Goal: Information Seeking & Learning: Compare options

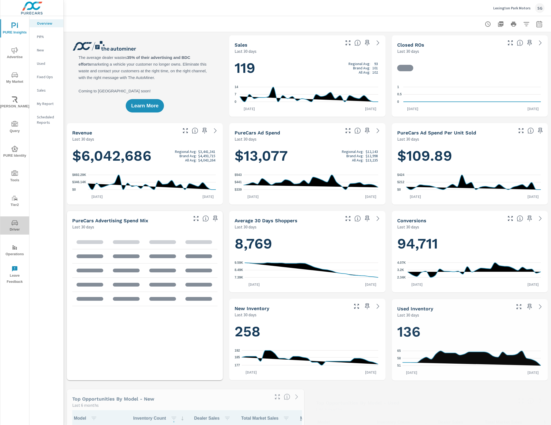
drag, startPoint x: 20, startPoint y: 225, endPoint x: 17, endPoint y: 225, distance: 2.9
click at [22, 225] on span "Driver" at bounding box center [15, 225] width 26 height 13
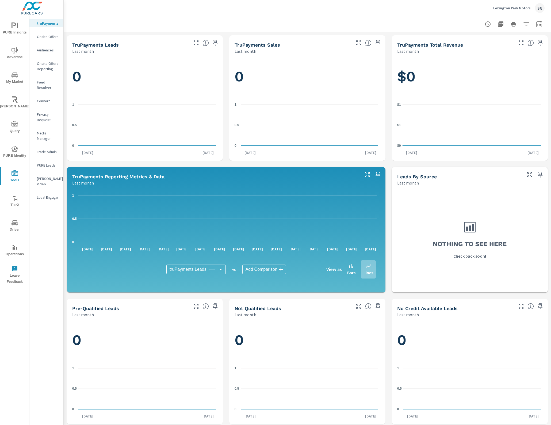
click at [51, 82] on p "Feed Resolver" at bounding box center [48, 84] width 22 height 11
click at [53, 81] on p "Feed Resolver" at bounding box center [48, 84] width 22 height 11
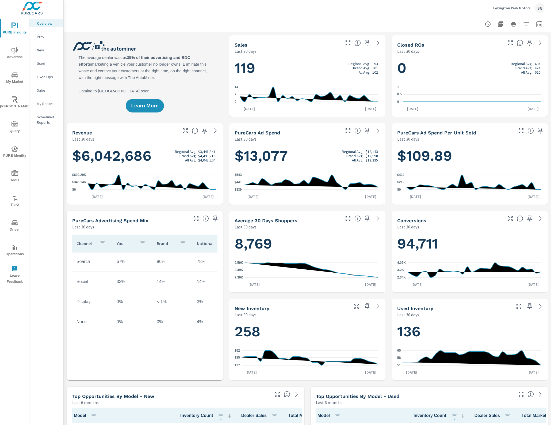
scroll to position [0, 0]
click at [14, 174] on icon "nav menu" at bounding box center [15, 173] width 6 height 6
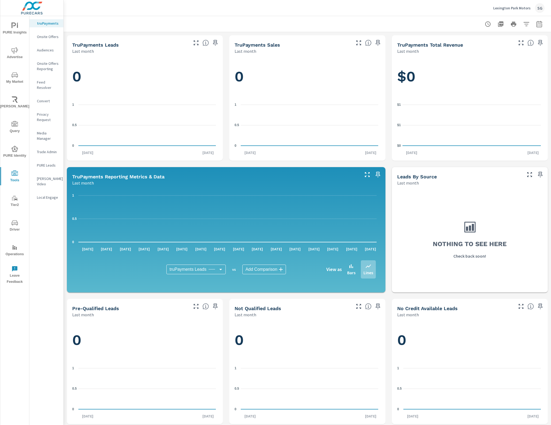
click at [50, 81] on p "Feed Resolver" at bounding box center [48, 84] width 22 height 11
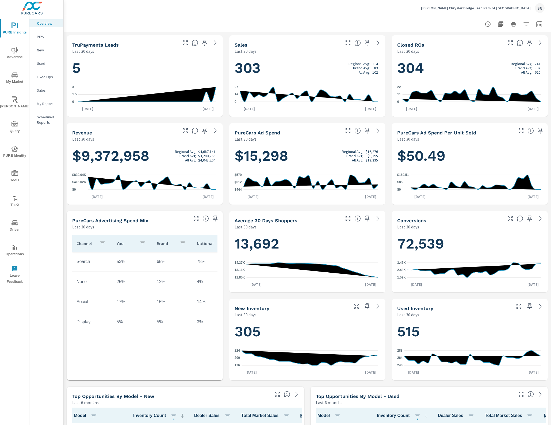
click at [10, 49] on span "Advertise" at bounding box center [15, 53] width 26 height 13
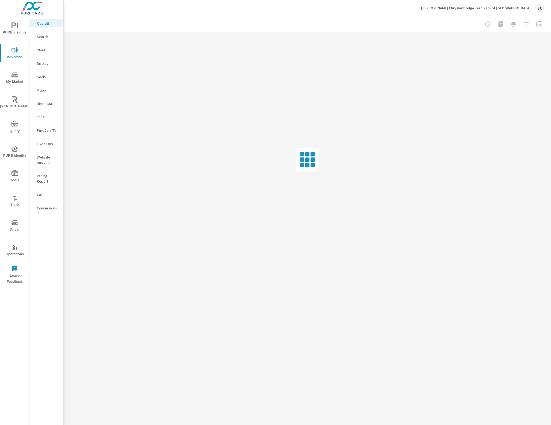
click at [40, 47] on div "PMAX" at bounding box center [46, 50] width 34 height 8
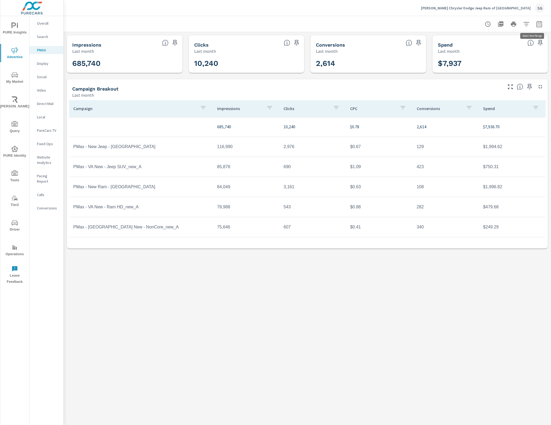
click at [542, 24] on button "button" at bounding box center [539, 24] width 11 height 11
select select "Last month"
click at [489, 59] on p "+ Add comparison" at bounding box center [502, 60] width 69 height 6
select select "Previous period"
click at [490, 88] on span "Apply" at bounding box center [485, 90] width 22 height 5
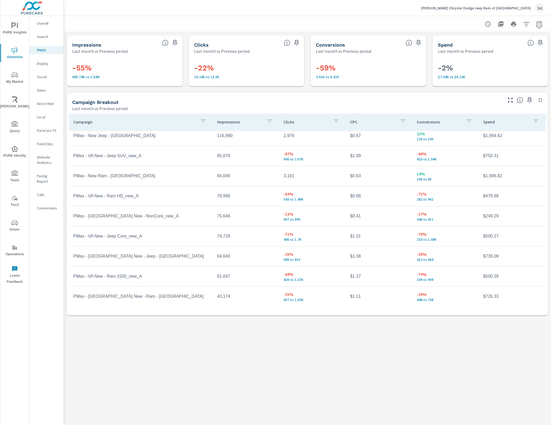
scroll to position [46, 0]
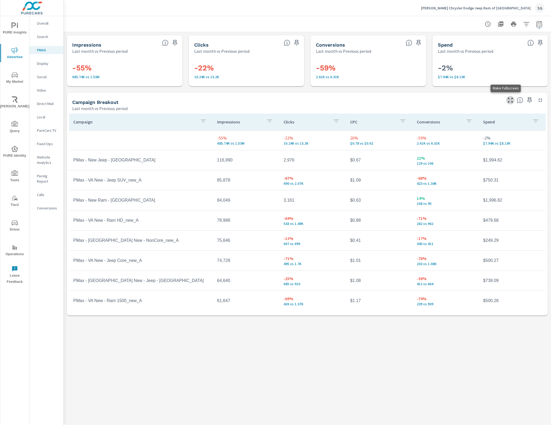
click at [513, 101] on icon "button" at bounding box center [510, 100] width 5 height 5
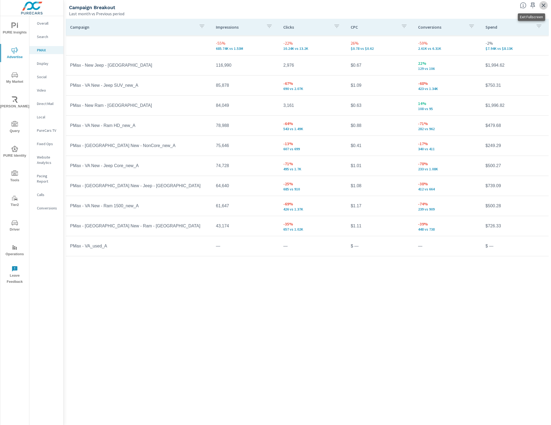
drag, startPoint x: 542, startPoint y: 6, endPoint x: 540, endPoint y: 9, distance: 4.3
click at [542, 6] on icon "button" at bounding box center [544, 5] width 6 height 6
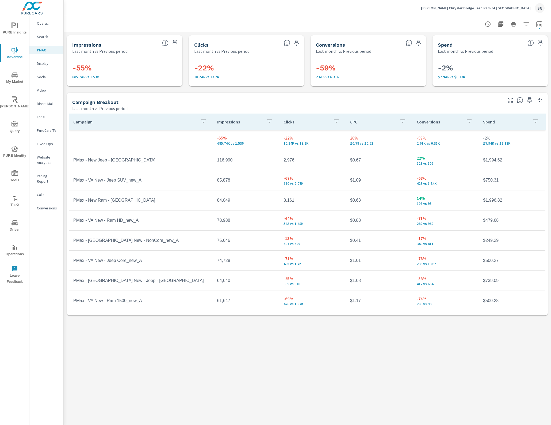
click at [533, 118] on icon "button" at bounding box center [536, 121] width 6 height 6
click at [529, 121] on div at bounding box center [275, 212] width 551 height 425
click at [488, 123] on p "Spend" at bounding box center [505, 121] width 45 height 5
click at [489, 123] on p "Spend" at bounding box center [502, 121] width 39 height 5
click at [490, 123] on p "Spend" at bounding box center [502, 121] width 39 height 5
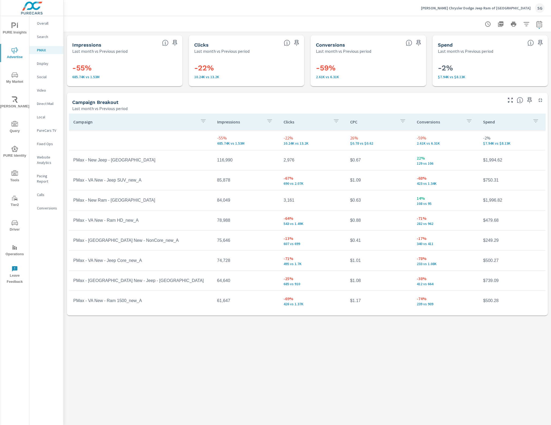
click at [538, 23] on icon "button" at bounding box center [539, 24] width 6 height 6
select select "Last month"
select select "Previous period"
click at [517, 90] on span "Cancel" at bounding box center [518, 90] width 21 height 5
drag, startPoint x: 286, startPoint y: 184, endPoint x: 290, endPoint y: 177, distance: 8.5
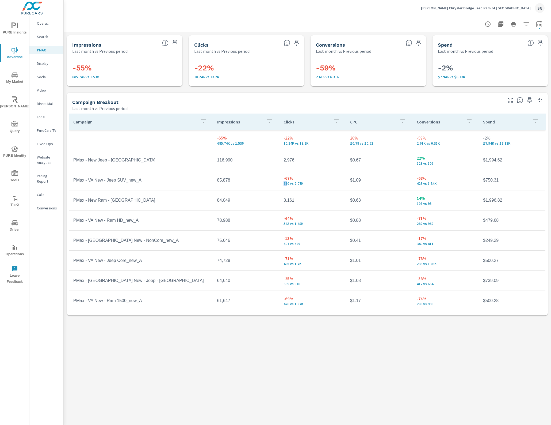
click at [280, 184] on td "-67% 690 vs 2.07K" at bounding box center [312, 179] width 67 height 19
drag, startPoint x: 294, startPoint y: 174, endPoint x: 284, endPoint y: 177, distance: 9.9
click at [284, 177] on td "-67% 690 vs 2.07K" at bounding box center [312, 179] width 67 height 19
drag, startPoint x: 295, startPoint y: 200, endPoint x: 282, endPoint y: 200, distance: 13.1
click at [282, 200] on td "3,161" at bounding box center [312, 199] width 67 height 13
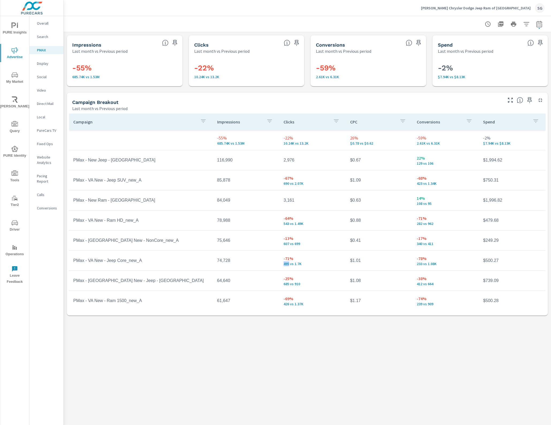
drag, startPoint x: 287, startPoint y: 264, endPoint x: 282, endPoint y: 248, distance: 16.8
click at [280, 264] on td "-71% 495 vs 1.7K" at bounding box center [312, 260] width 67 height 19
drag, startPoint x: 285, startPoint y: 242, endPoint x: 294, endPoint y: 273, distance: 32.4
click at [279, 243] on td "-13% 607 vs 699" at bounding box center [312, 240] width 67 height 19
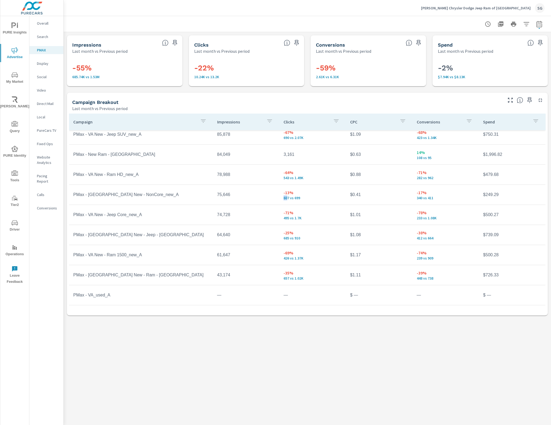
scroll to position [8, 0]
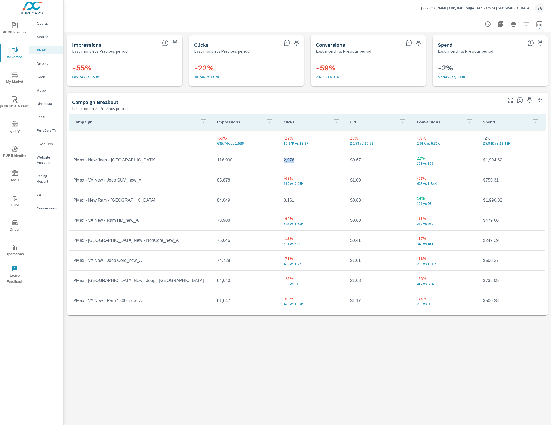
drag, startPoint x: 298, startPoint y: 161, endPoint x: 274, endPoint y: 161, distance: 23.6
click at [274, 161] on tr "PMax - New Jeep - Louisville_new_A 116,990 2,976 $0.67 22% 129 vs 106 $1,994.62" at bounding box center [307, 160] width 477 height 20
click at [435, 122] on p "Conversions" at bounding box center [439, 121] width 45 height 5
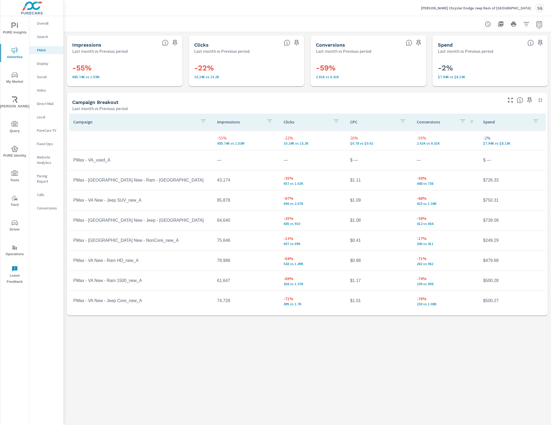
click at [434, 123] on p "Conversions" at bounding box center [436, 121] width 39 height 5
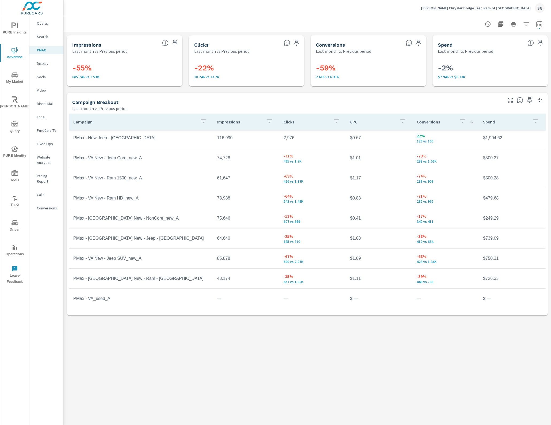
scroll to position [46, 0]
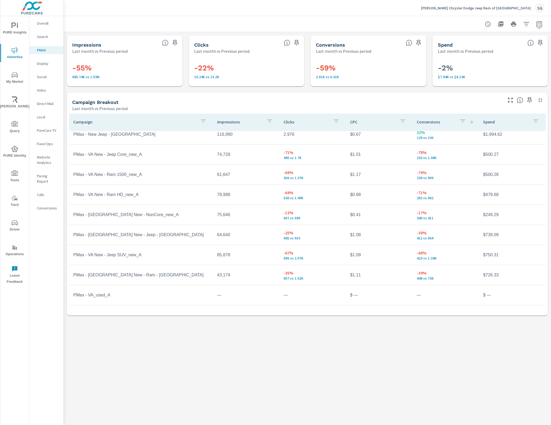
scroll to position [0, 0]
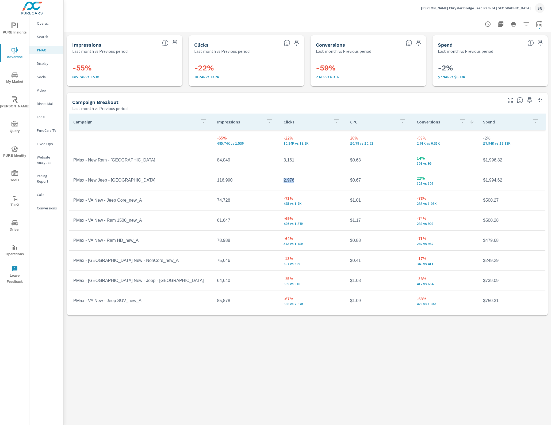
drag, startPoint x: 292, startPoint y: 181, endPoint x: 282, endPoint y: 182, distance: 10.0
click at [282, 182] on td "2,976" at bounding box center [312, 179] width 67 height 13
drag, startPoint x: 305, startPoint y: 205, endPoint x: 280, endPoint y: 205, distance: 24.9
click at [280, 205] on td "-71% 495 vs 1.7K" at bounding box center [312, 200] width 67 height 19
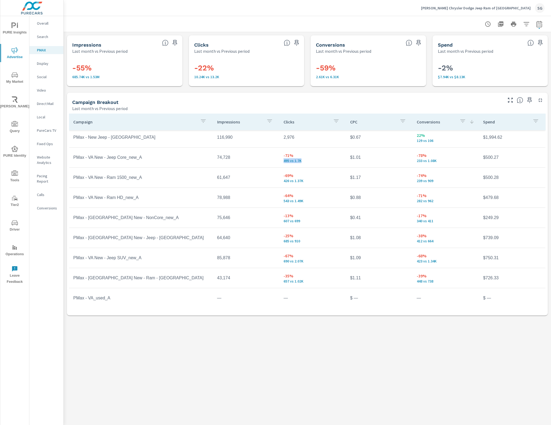
scroll to position [46, 0]
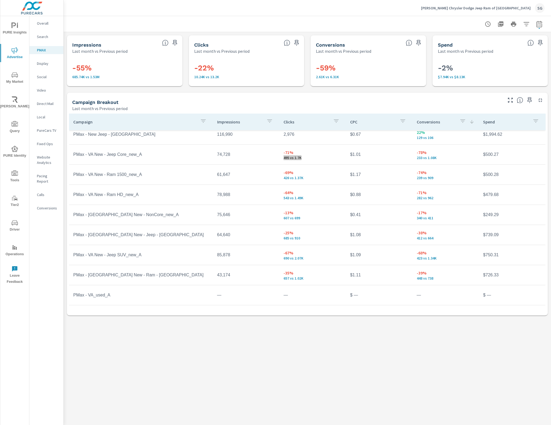
scroll to position [7, 0]
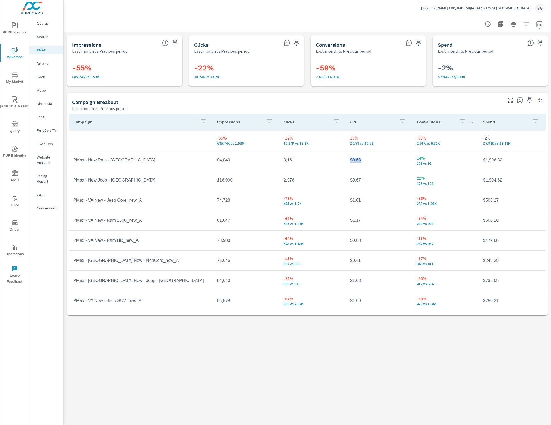
drag, startPoint x: 359, startPoint y: 161, endPoint x: 339, endPoint y: 161, distance: 20.9
click at [339, 161] on tr "PMax - New Ram - Louisville_new_A 84,049 3,161 $0.63 14% 108 vs 95 $1,996.82" at bounding box center [307, 160] width 477 height 20
drag, startPoint x: 419, startPoint y: 165, endPoint x: 412, endPoint y: 165, distance: 7.0
click at [413, 165] on td "14% 108 vs 95" at bounding box center [446, 159] width 67 height 19
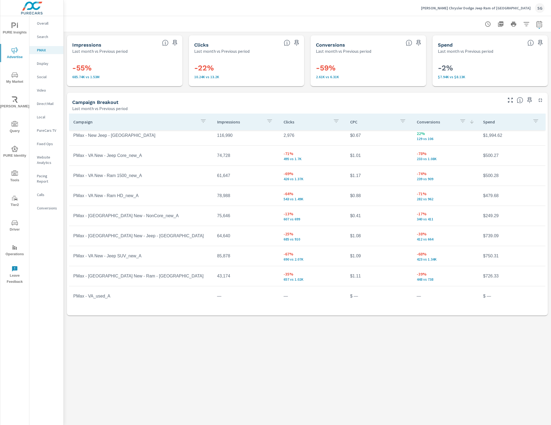
scroll to position [46, 0]
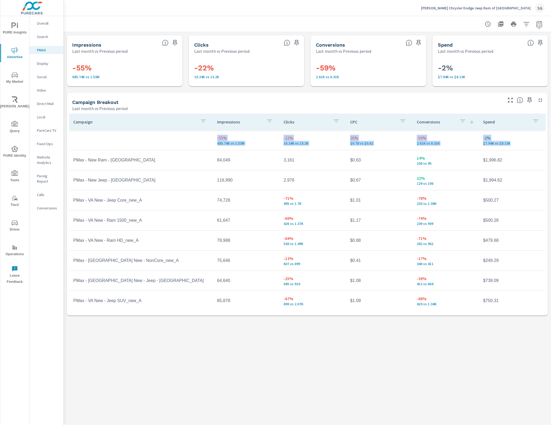
drag, startPoint x: 227, startPoint y: 141, endPoint x: 547, endPoint y: 146, distance: 320.6
click at [547, 146] on div "Campaign Impressions Clicks CPC Conversions Spend -55% 685.74K vs 1.53M -22% 10…" at bounding box center [307, 213] width 481 height 204
click at [271, 169] on tr "PMax - New Ram - Louisville_new_A 84,049 3,161 $0.63 14% 108 vs 95 $1,996.82" at bounding box center [307, 160] width 477 height 20
drag, startPoint x: 295, startPoint y: 182, endPoint x: 280, endPoint y: 184, distance: 14.5
click at [280, 184] on td "2,976" at bounding box center [312, 179] width 67 height 13
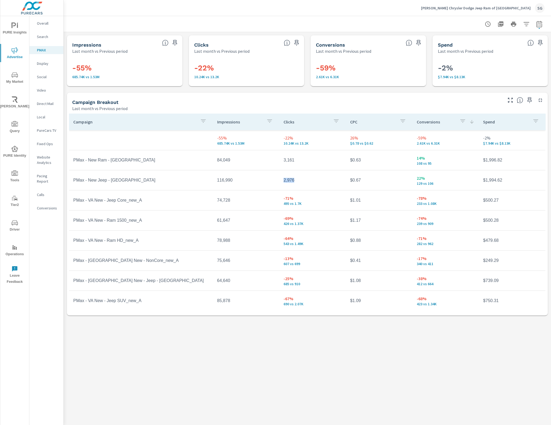
click at [284, 184] on td "2,976" at bounding box center [312, 179] width 67 height 13
drag, startPoint x: 287, startPoint y: 204, endPoint x: 279, endPoint y: 204, distance: 8.0
click at [279, 204] on td "-71% 495 vs 1.7K" at bounding box center [312, 200] width 67 height 19
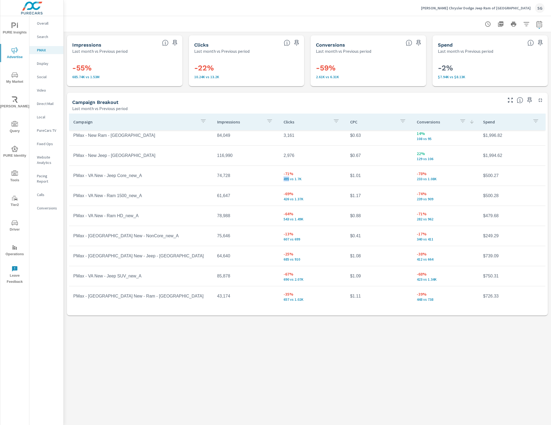
scroll to position [46, 0]
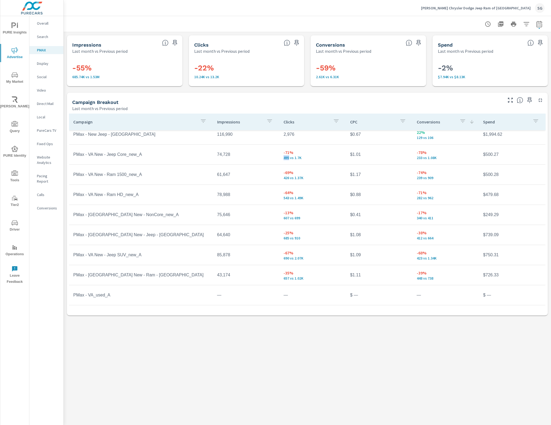
scroll to position [21, 0]
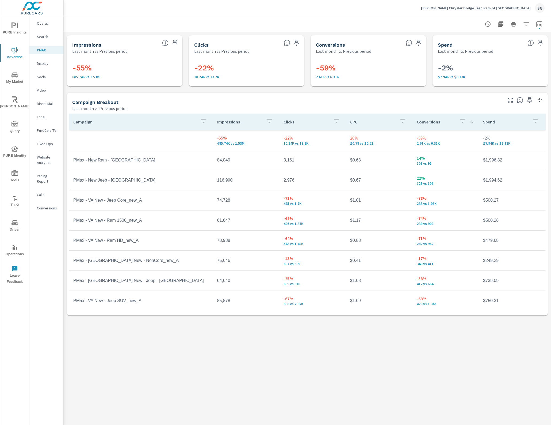
click at [341, 337] on div "PMAX Performance Dan Cummins Chrysler Dodge Jeep Ram of Paris Report date range…" at bounding box center [308, 220] width 488 height 409
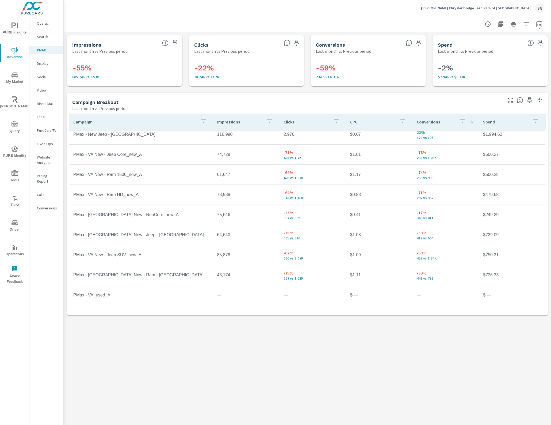
scroll to position [46, 0]
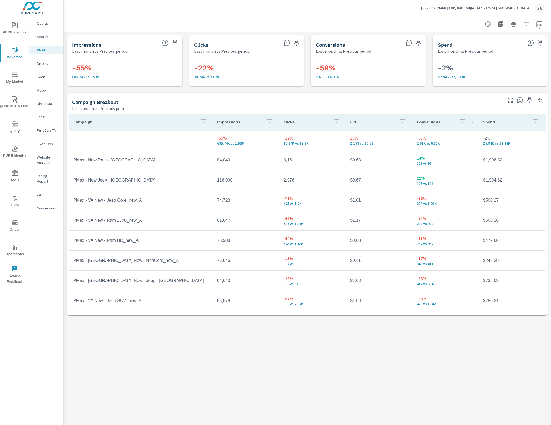
click at [261, 121] on div "Impressions" at bounding box center [246, 122] width 58 height 12
click at [265, 122] on button "button" at bounding box center [263, 122] width 11 height 12
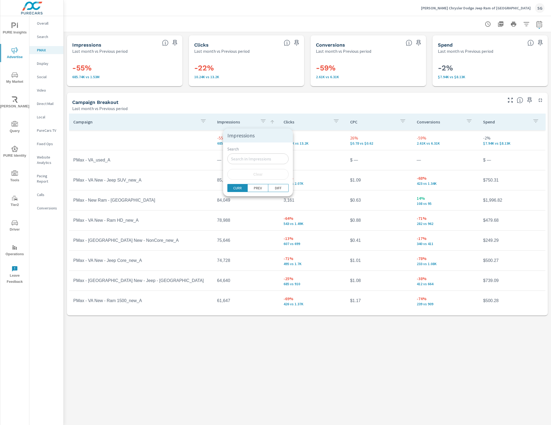
click at [262, 122] on div at bounding box center [275, 212] width 551 height 425
click at [272, 121] on icon at bounding box center [272, 121] width 5 height 5
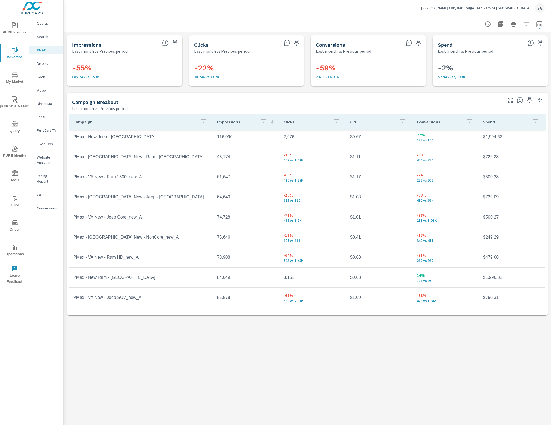
scroll to position [46, 0]
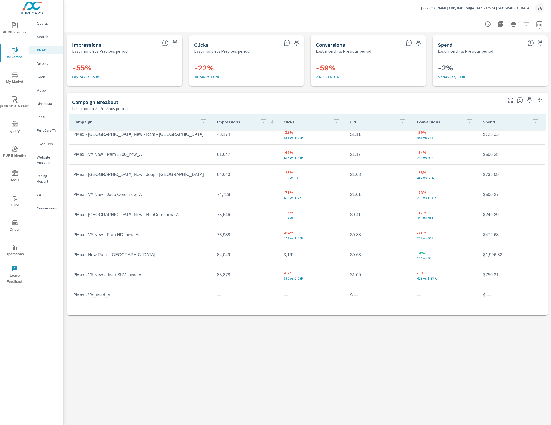
scroll to position [14, 0]
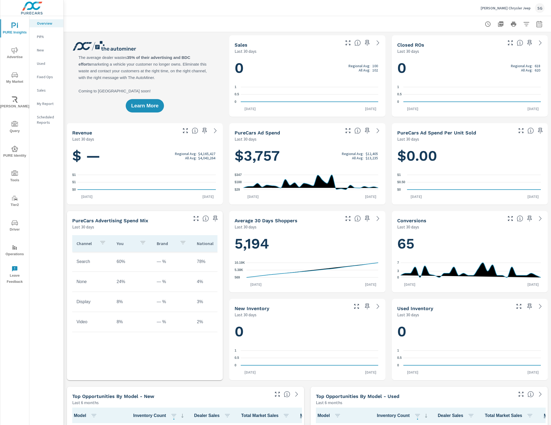
click at [6, 52] on span "Advertise" at bounding box center [15, 53] width 26 height 13
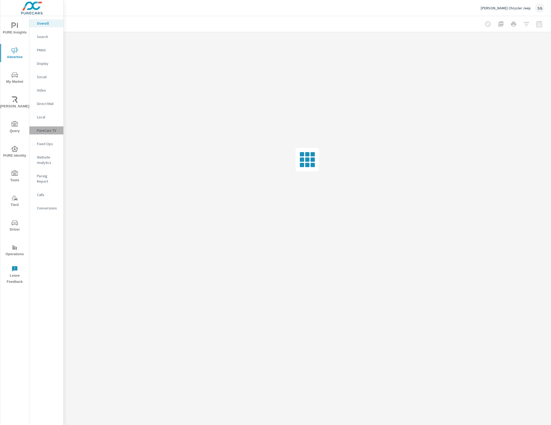
click at [41, 131] on p "PureCars TV" at bounding box center [48, 130] width 22 height 5
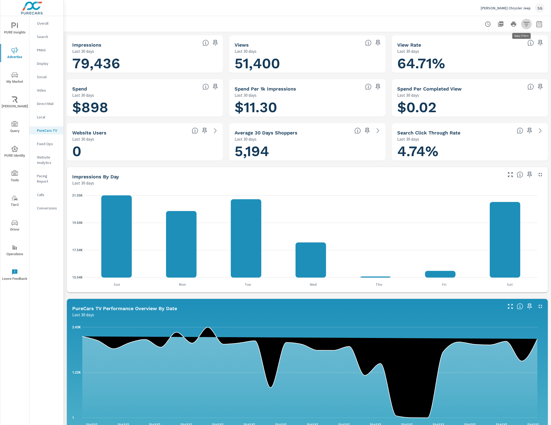
click at [524, 24] on icon "button" at bounding box center [526, 24] width 6 height 6
click at [479, 50] on li "Make" at bounding box center [486, 50] width 81 height 13
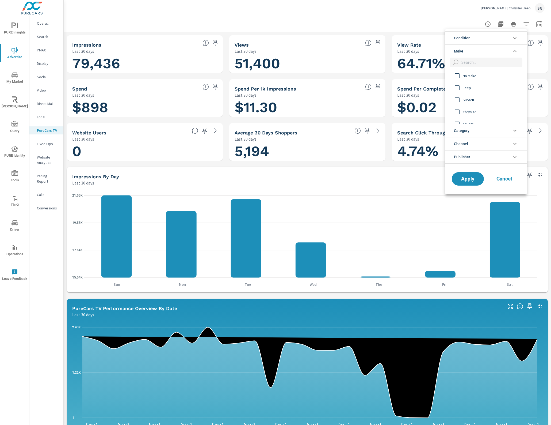
click at [457, 87] on input "filter options" at bounding box center [457, 87] width 11 height 11
click at [460, 181] on button "Apply" at bounding box center [467, 179] width 33 height 14
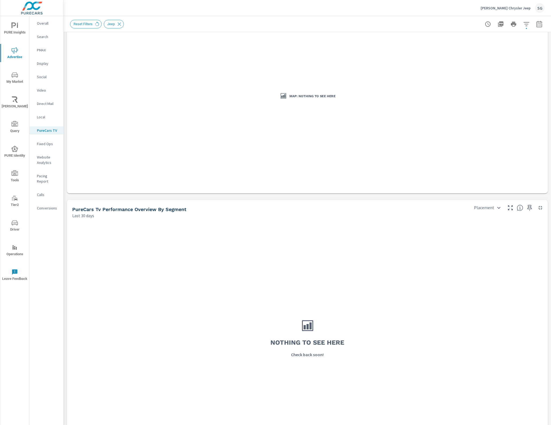
scroll to position [502, 0]
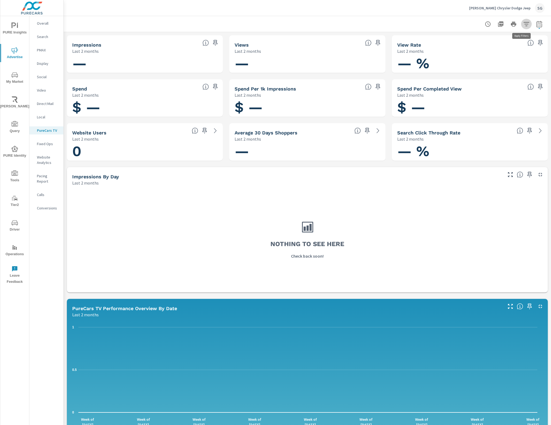
click at [524, 23] on icon "button" at bounding box center [526, 24] width 6 height 6
drag, startPoint x: 486, startPoint y: 48, endPoint x: 487, endPoint y: 57, distance: 8.9
click at [486, 48] on li "Make" at bounding box center [486, 50] width 81 height 13
click at [486, 50] on li "Make" at bounding box center [486, 50] width 81 height 13
click at [473, 63] on li "Model" at bounding box center [486, 64] width 81 height 13
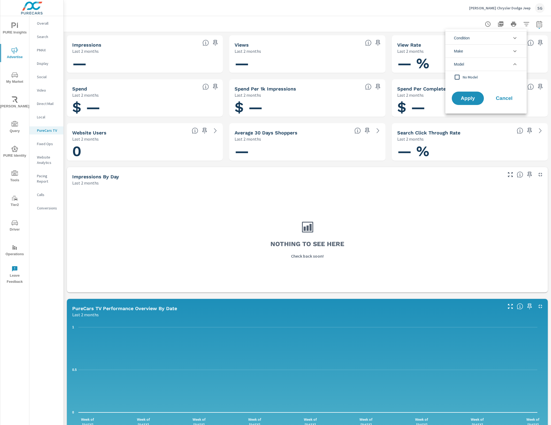
click at [473, 63] on li "Model" at bounding box center [486, 64] width 81 height 13
click at [539, 24] on button "button" at bounding box center [539, 24] width 11 height 11
select select "Last 2 months"
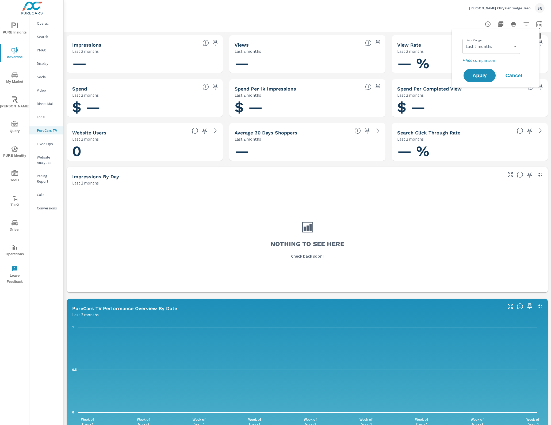
click at [537, 23] on icon "button" at bounding box center [539, 24] width 6 height 6
drag, startPoint x: 469, startPoint y: 9, endPoint x: 524, endPoint y: 8, distance: 55.1
click at [524, 8] on div "Moore Chrysler Dodge Jeep SG" at bounding box center [307, 8] width 475 height 16
drag, startPoint x: 517, startPoint y: 7, endPoint x: 441, endPoint y: 158, distance: 169.0
click at [443, 159] on h1 "— %" at bounding box center [469, 151] width 145 height 18
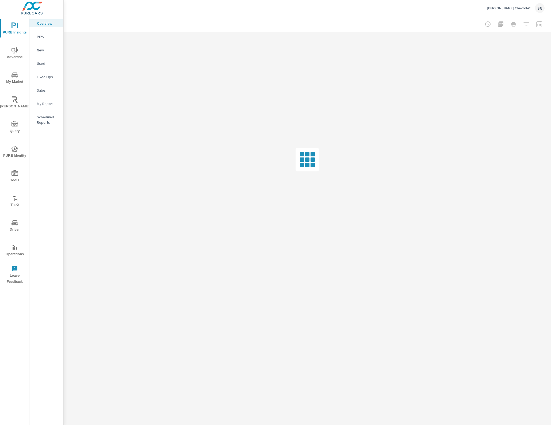
click at [11, 173] on span "Tools" at bounding box center [15, 176] width 26 height 13
drag, startPoint x: 52, startPoint y: 79, endPoint x: 51, endPoint y: 76, distance: 3.4
click at [52, 80] on p "Feed Resolver" at bounding box center [48, 84] width 22 height 11
click at [18, 177] on span "Tools" at bounding box center [15, 176] width 26 height 13
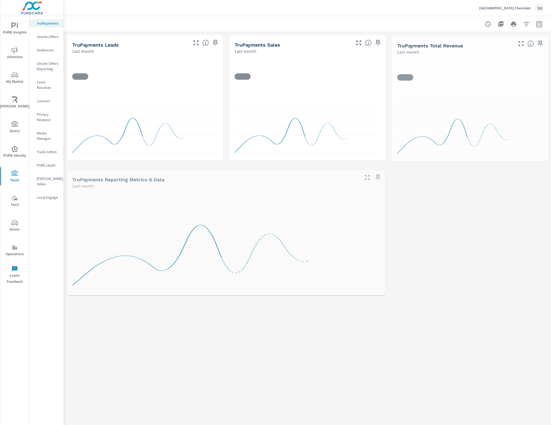
click at [47, 79] on p "Feed Resolver" at bounding box center [48, 84] width 22 height 11
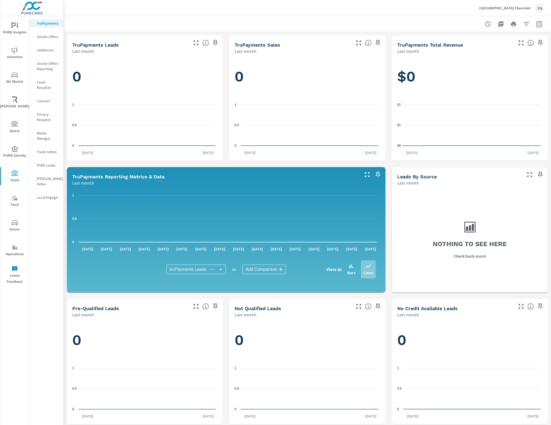
drag, startPoint x: 48, startPoint y: 81, endPoint x: 41, endPoint y: 76, distance: 8.3
click at [48, 81] on p "Feed Resolver" at bounding box center [48, 84] width 22 height 11
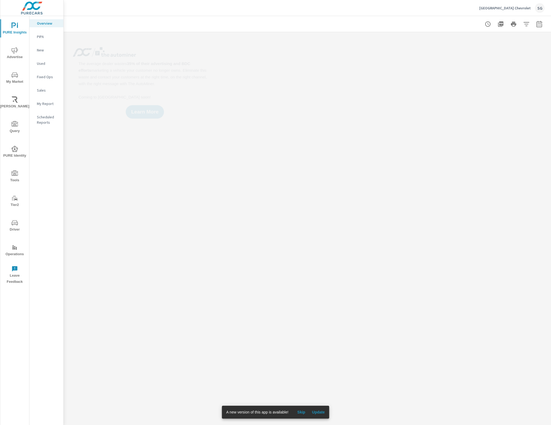
click at [12, 177] on span "Tools" at bounding box center [15, 176] width 26 height 13
click at [46, 83] on p "Feed Resolver" at bounding box center [48, 84] width 22 height 11
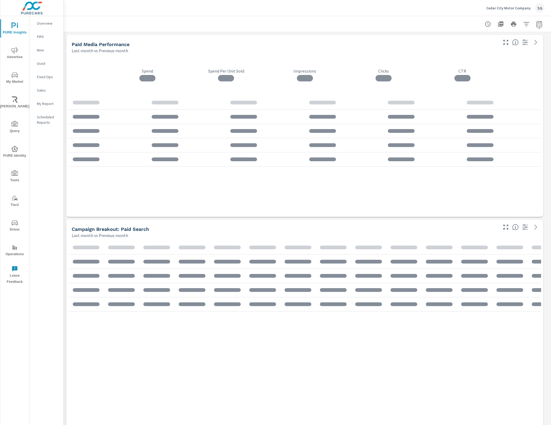
scroll to position [161, 0]
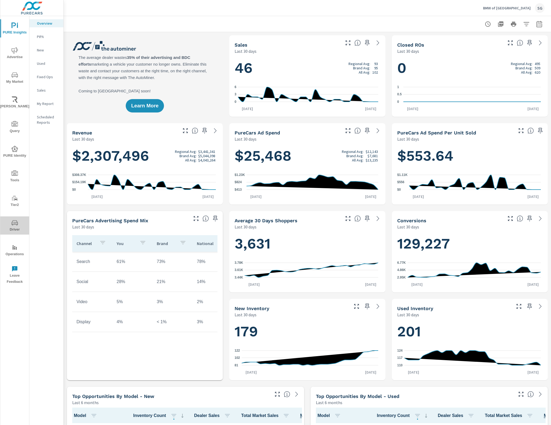
click at [15, 221] on icon "nav menu" at bounding box center [15, 222] width 6 height 6
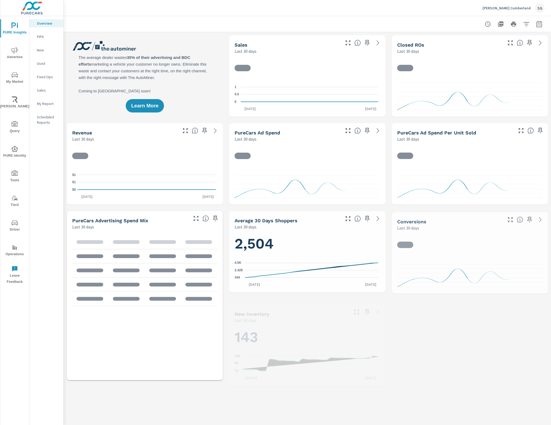
scroll to position [0, 0]
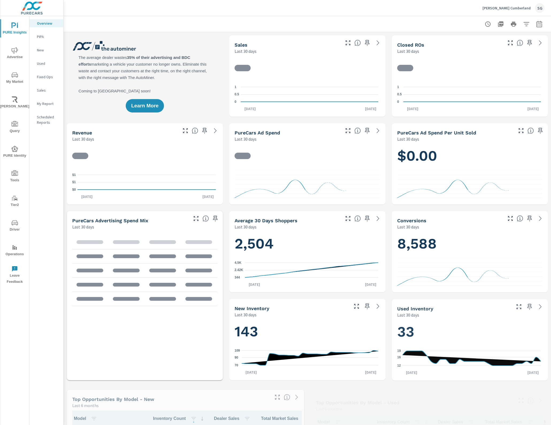
click at [18, 72] on span "My Market" at bounding box center [15, 78] width 26 height 13
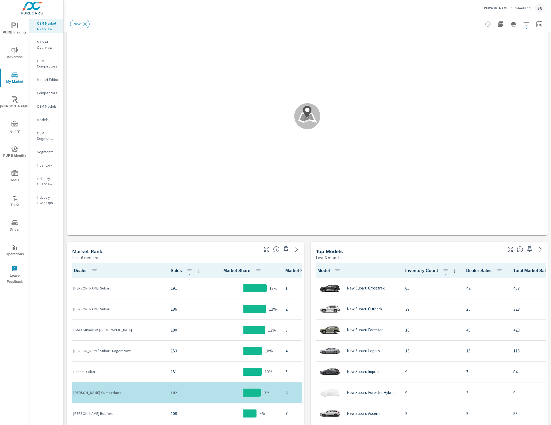
scroll to position [67, 0]
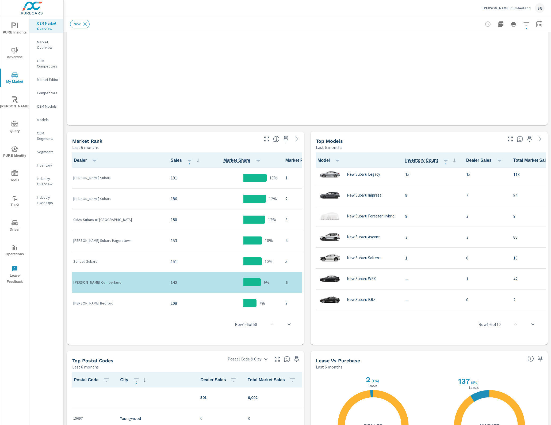
scroll to position [201, 0]
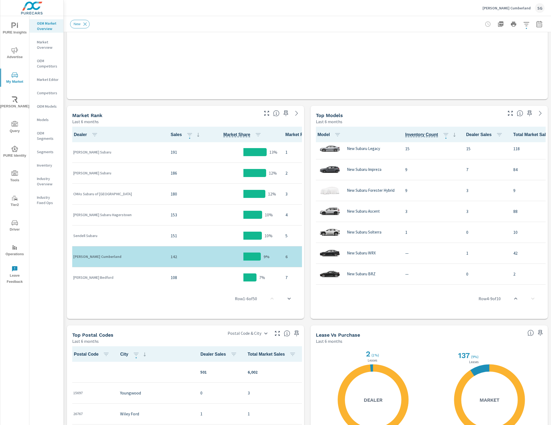
scroll to position [67, 0]
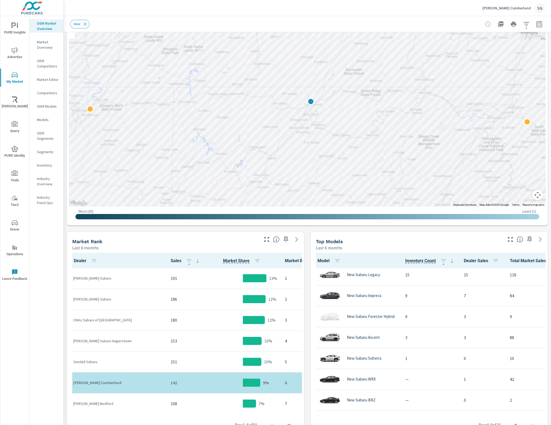
click at [43, 164] on p "Inventory" at bounding box center [48, 164] width 22 height 5
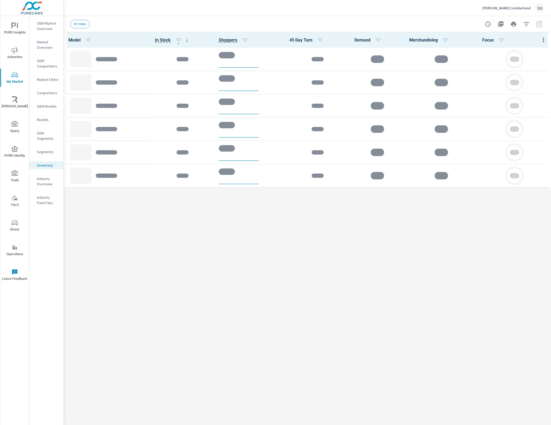
click at [542, 41] on div at bounding box center [543, 40] width 15 height 16
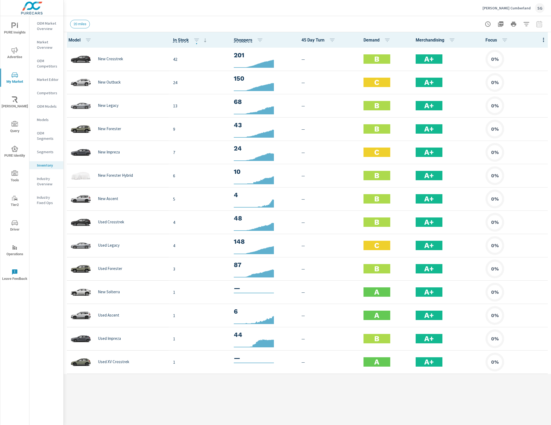
click at [544, 38] on icon "button" at bounding box center [543, 40] width 1 height 4
click at [523, 92] on span "Inventory" at bounding box center [526, 90] width 34 height 5
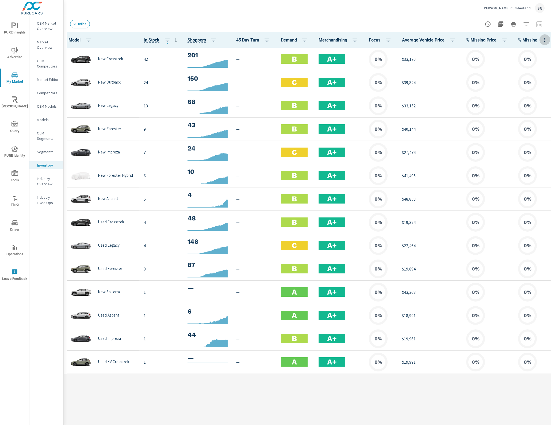
click at [543, 39] on icon "button" at bounding box center [545, 40] width 6 height 6
click at [527, 102] on span "Market Comparison" at bounding box center [526, 100] width 34 height 5
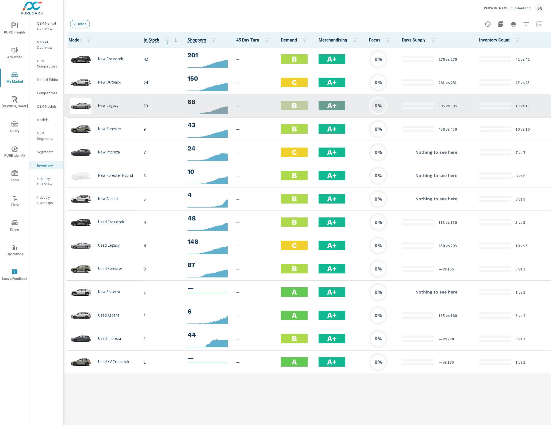
scroll to position [0, 154]
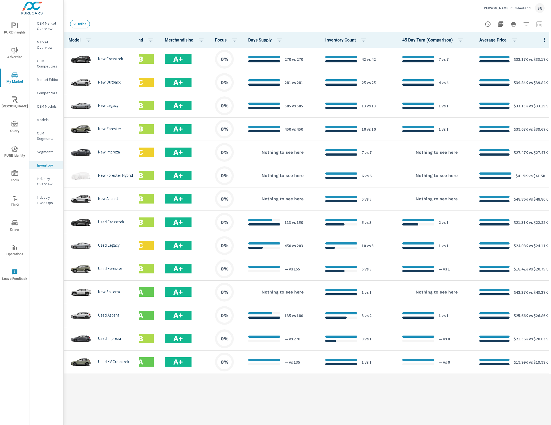
click at [527, 22] on icon "button" at bounding box center [527, 24] width 6 height 4
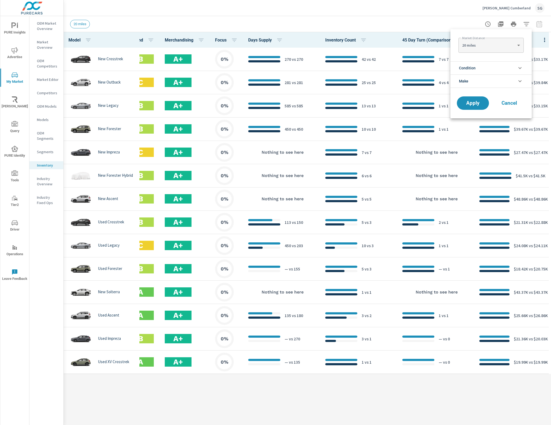
click at [493, 43] on body "PURE Insights Advertise My Market [PERSON_NAME] Query PURE Identity Tools Tier2…" at bounding box center [275, 212] width 551 height 425
drag, startPoint x: 466, startPoint y: 70, endPoint x: 465, endPoint y: 77, distance: 7.3
click at [466, 70] on li "50 miles" at bounding box center [491, 71] width 65 height 9
type Distance "50"
click at [478, 104] on span "Apply" at bounding box center [473, 103] width 22 height 5
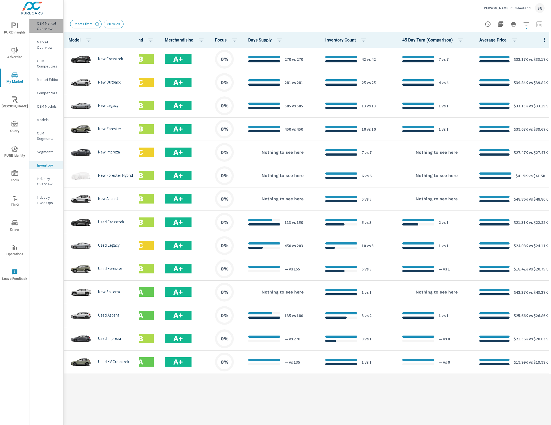
click at [44, 25] on p "OEM Market Overview" at bounding box center [48, 26] width 22 height 11
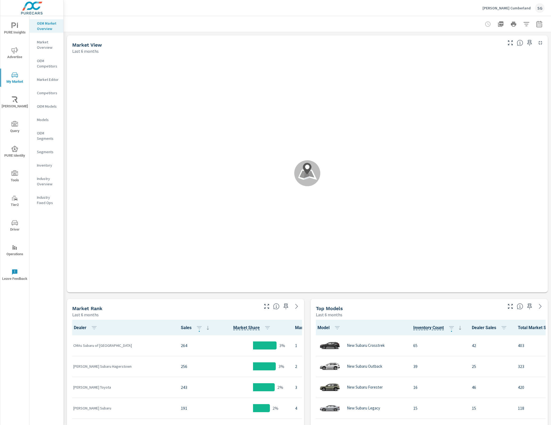
scroll to position [0, 0]
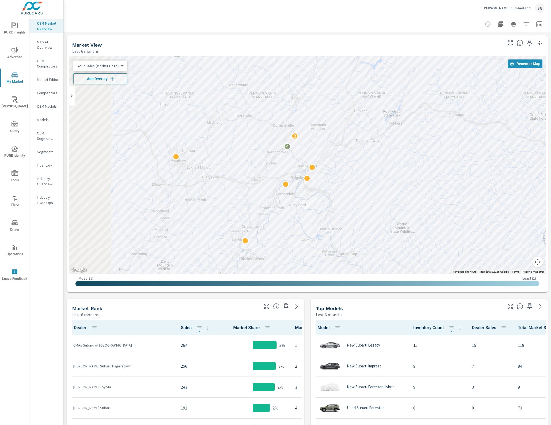
drag, startPoint x: 270, startPoint y: 163, endPoint x: 317, endPoint y: 147, distance: 48.9
click at [326, 147] on div "4 2" at bounding box center [307, 164] width 477 height 217
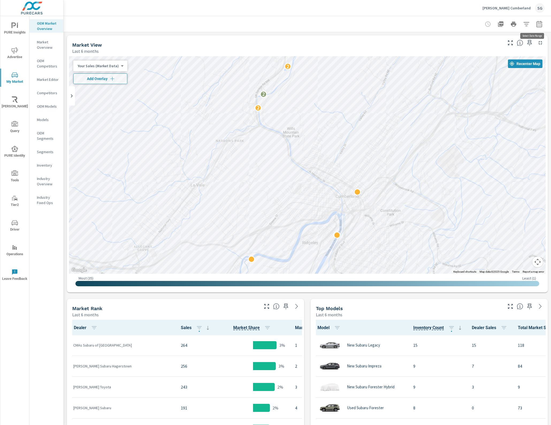
click at [537, 23] on icon "button" at bounding box center [540, 24] width 6 height 6
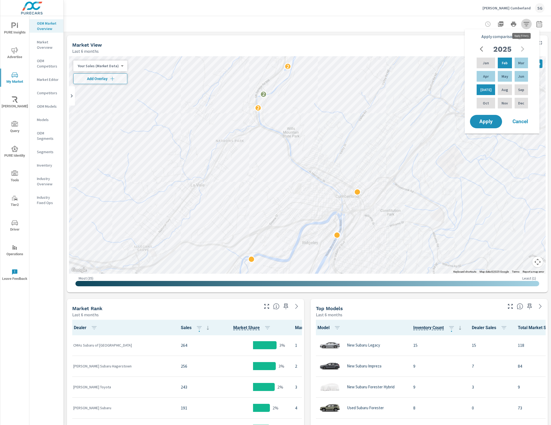
click at [523, 25] on icon "button" at bounding box center [526, 24] width 6 height 6
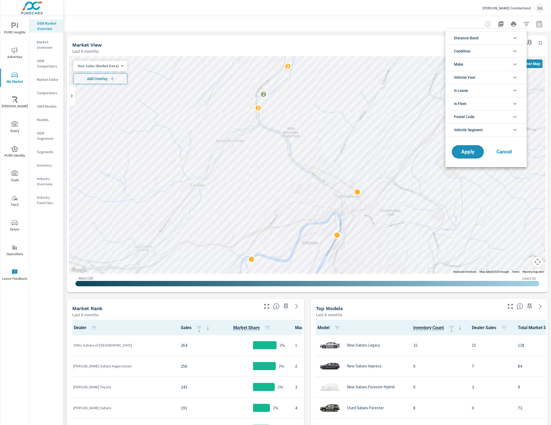
click at [511, 54] on li "Condition" at bounding box center [486, 50] width 81 height 13
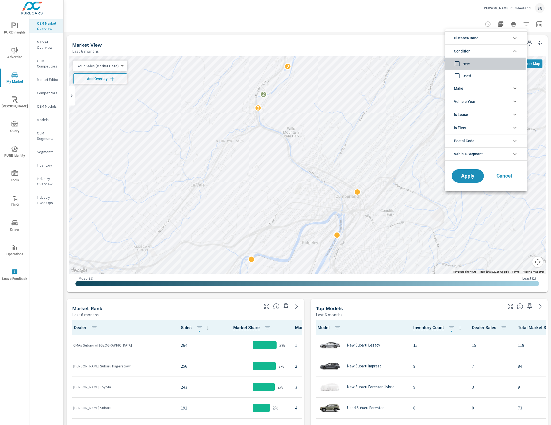
drag, startPoint x: 459, startPoint y: 63, endPoint x: 463, endPoint y: 82, distance: 19.1
click at [459, 63] on input "filter options" at bounding box center [457, 63] width 11 height 11
drag, startPoint x: 469, startPoint y: 178, endPoint x: 415, endPoint y: 156, distance: 57.9
click at [467, 178] on span "Apply" at bounding box center [468, 175] width 22 height 5
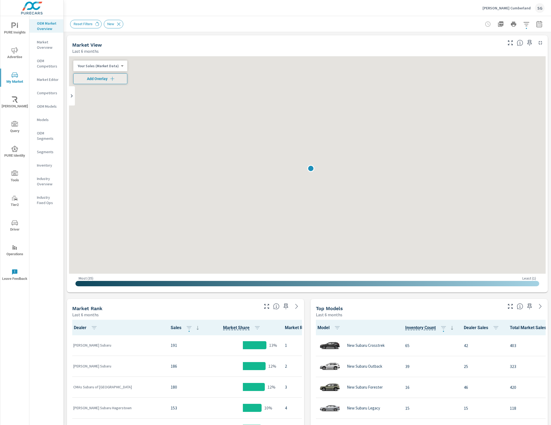
scroll to position [63, 0]
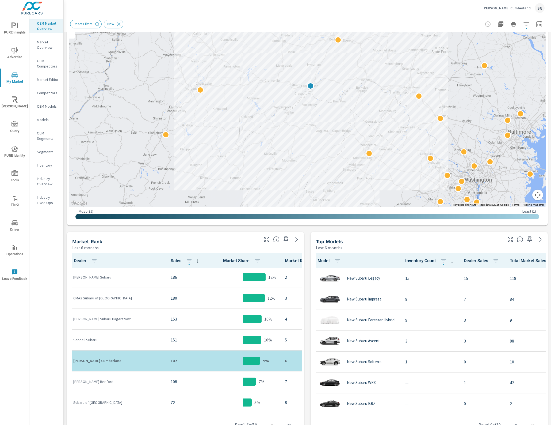
scroll to position [34, 0]
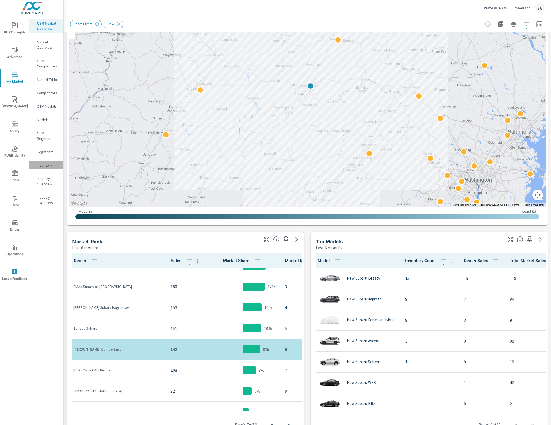
click at [44, 167] on p "Inventory" at bounding box center [48, 164] width 22 height 5
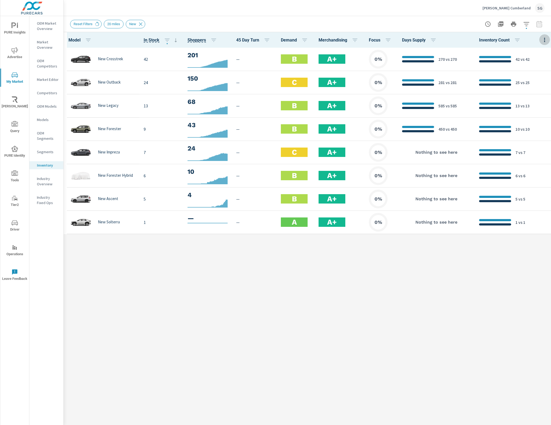
click at [544, 36] on button "button" at bounding box center [544, 39] width 11 height 11
click at [530, 101] on span "Market Comparison" at bounding box center [526, 100] width 34 height 5
click at [375, 15] on div "[PERSON_NAME] Subaru Cumberland SG" at bounding box center [307, 8] width 475 height 16
click at [292, 320] on div "Model In Stock Shoppers 45 Day Turn Demand Merchandising Focus Days Supply Inve…" at bounding box center [308, 228] width 488 height 393
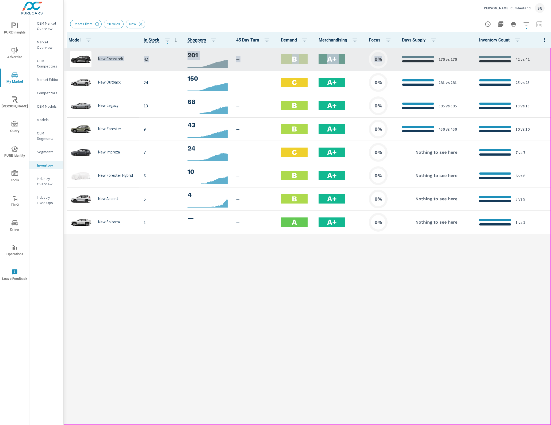
click at [433, 59] on div "270 vs 270" at bounding box center [436, 59] width 69 height 6
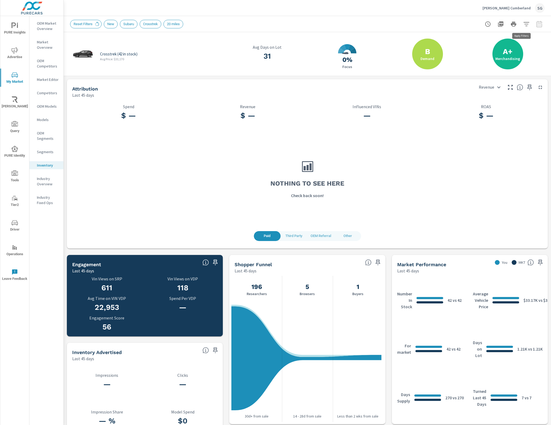
click at [523, 21] on icon "button" at bounding box center [526, 24] width 6 height 6
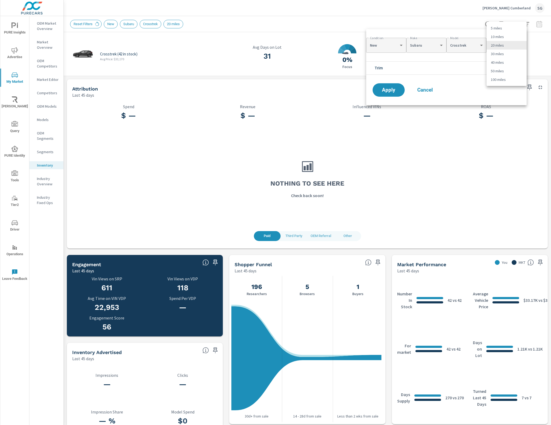
click at [517, 46] on body "PURE Insights Advertise My Market [PERSON_NAME] Query PURE Identity Tools Tier2…" at bounding box center [275, 212] width 551 height 425
drag, startPoint x: 505, startPoint y: 77, endPoint x: 501, endPoint y: 77, distance: 4.0
click at [504, 77] on li "100 miles" at bounding box center [507, 79] width 40 height 9
type Distance "100"
drag, startPoint x: 382, startPoint y: 89, endPoint x: 394, endPoint y: 85, distance: 13.1
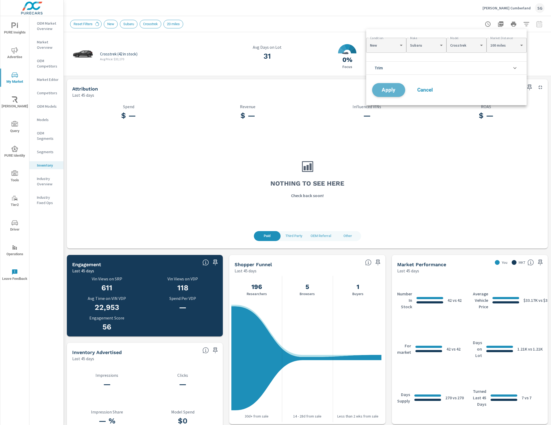
click at [382, 90] on span "Apply" at bounding box center [389, 90] width 22 height 5
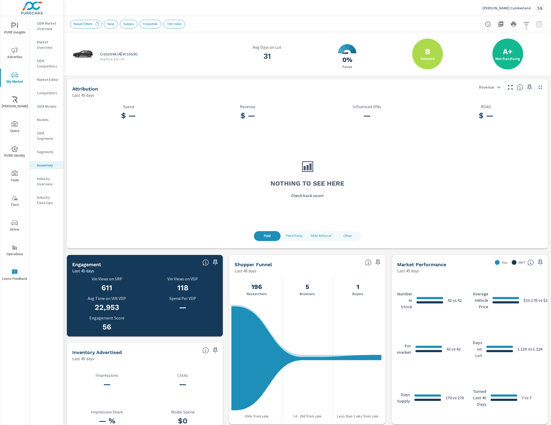
click at [32, 35] on nav "OEM Market Overview Market Overview OEM Competitors Market Editor Competitors O…" at bounding box center [46, 115] width 34 height 198
click at [53, 27] on p "OEM Market Overview" at bounding box center [48, 26] width 22 height 11
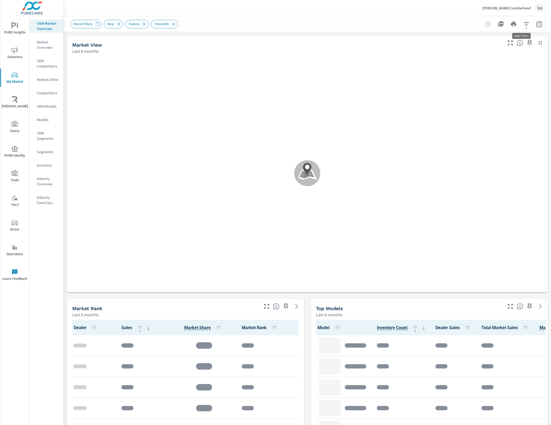
click at [523, 23] on icon "button" at bounding box center [526, 24] width 6 height 6
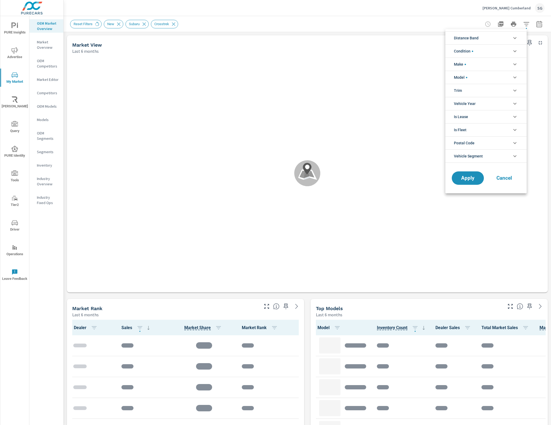
scroll to position [0, 0]
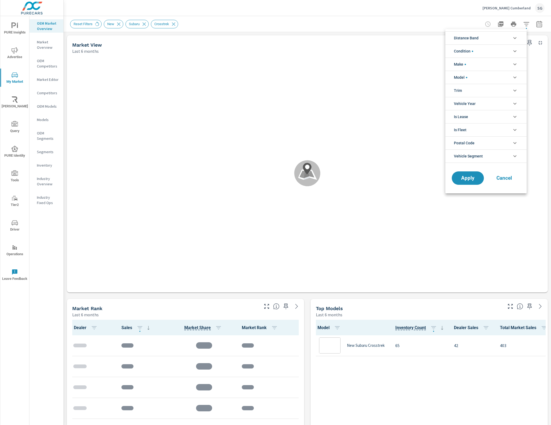
click at [500, 38] on li "Distance Band" at bounding box center [486, 37] width 81 height 13
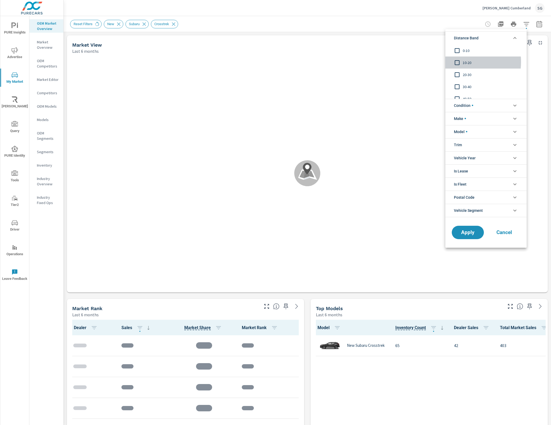
click at [456, 62] on input "filter options" at bounding box center [457, 62] width 11 height 11
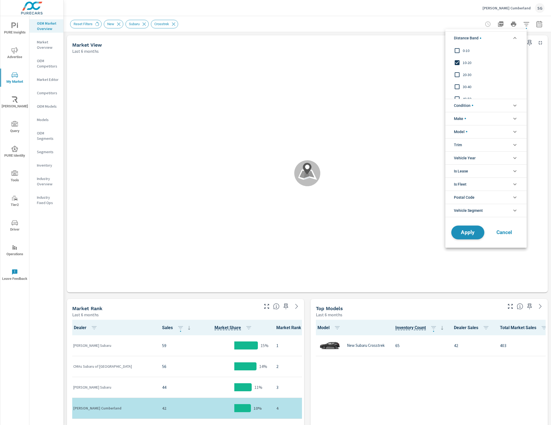
scroll to position [21, 0]
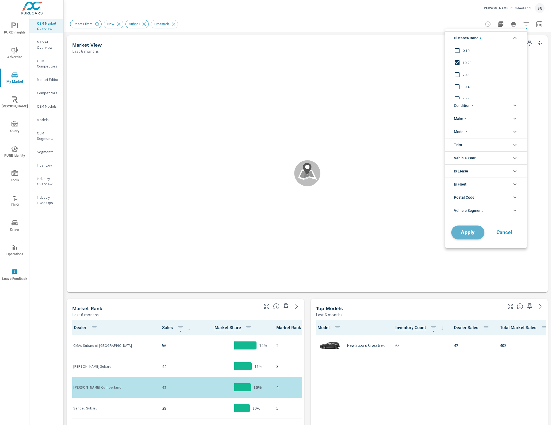
click at [470, 232] on span "Apply" at bounding box center [468, 232] width 22 height 5
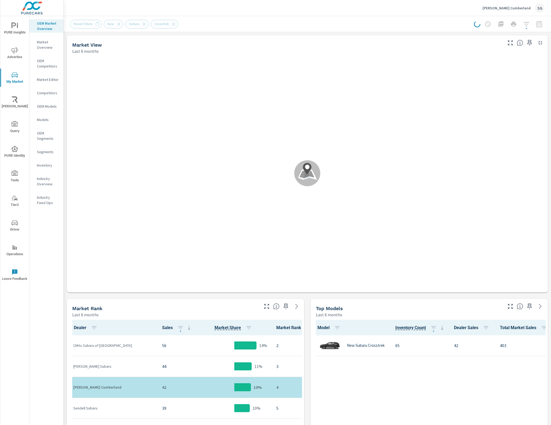
click at [520, 25] on div at bounding box center [509, 24] width 71 height 11
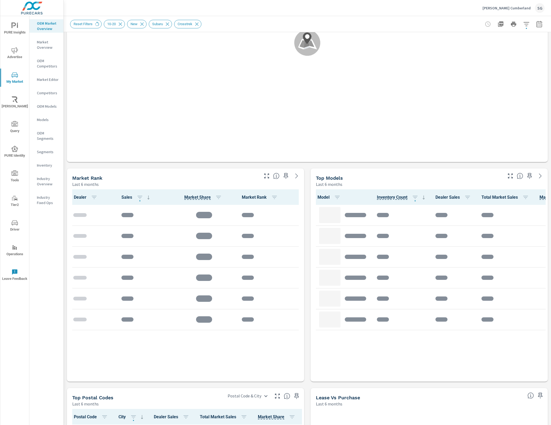
scroll to position [134, 0]
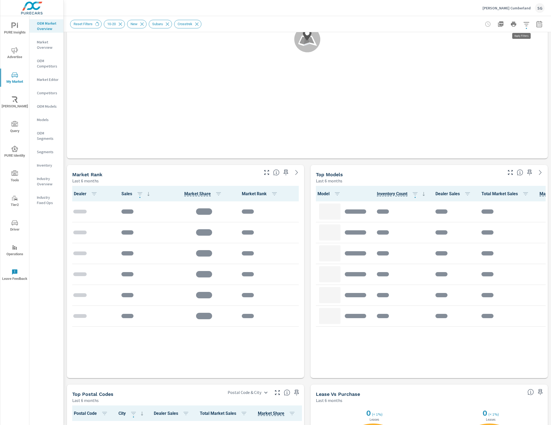
click at [524, 22] on icon "button" at bounding box center [527, 24] width 6 height 4
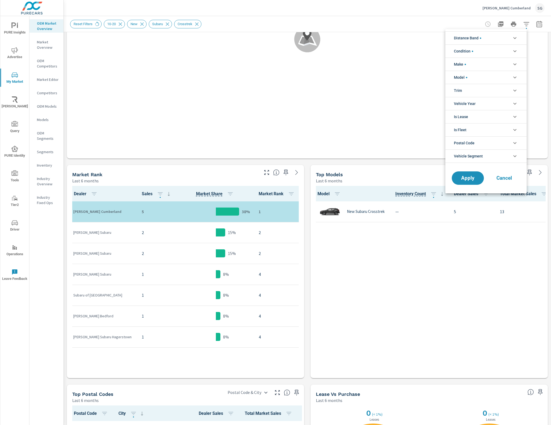
click at [474, 78] on li "Model" at bounding box center [486, 77] width 81 height 13
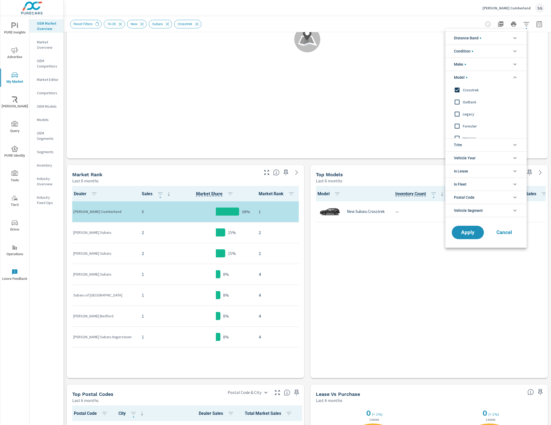
drag, startPoint x: 458, startPoint y: 89, endPoint x: 457, endPoint y: 82, distance: 7.3
click at [457, 87] on input "filter options" at bounding box center [457, 89] width 11 height 11
click at [462, 63] on span "Make" at bounding box center [460, 64] width 12 height 13
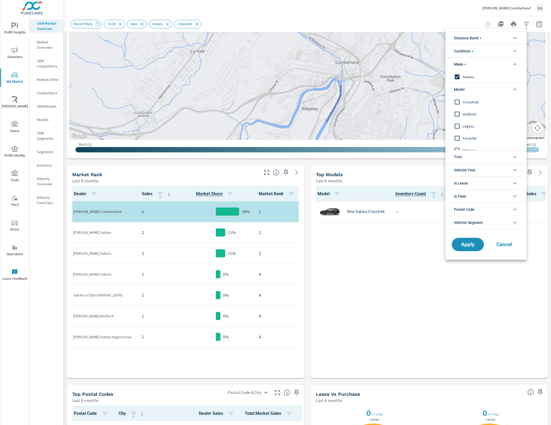
click at [463, 63] on span "Make" at bounding box center [460, 64] width 12 height 13
click at [472, 51] on span "filter options" at bounding box center [472, 51] width 1 height 1
click at [473, 51] on span "filter options" at bounding box center [472, 51] width 1 height 1
click at [466, 233] on span "Apply" at bounding box center [468, 232] width 22 height 5
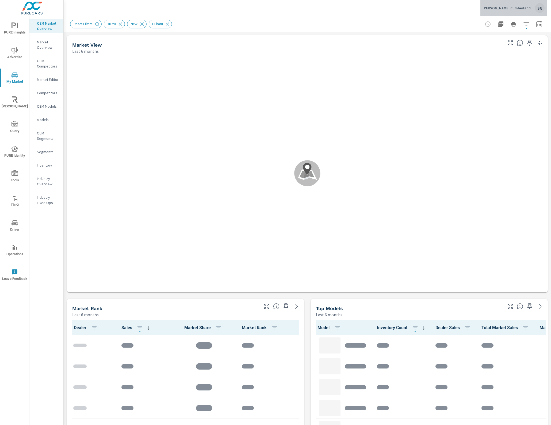
click at [530, 9] on p "[PERSON_NAME] Cumberland" at bounding box center [507, 8] width 48 height 5
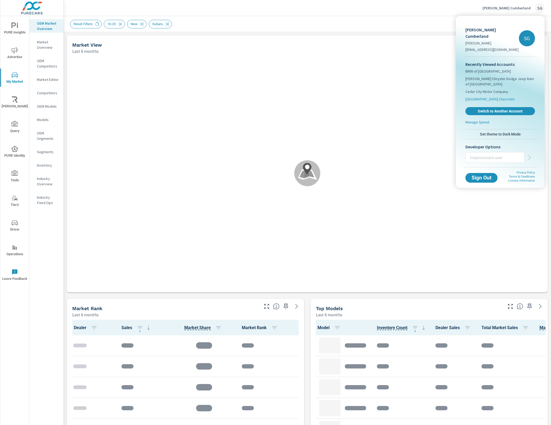
click at [486, 96] on span "[GEOGRAPHIC_DATA] Chevrolet" at bounding box center [490, 98] width 49 height 5
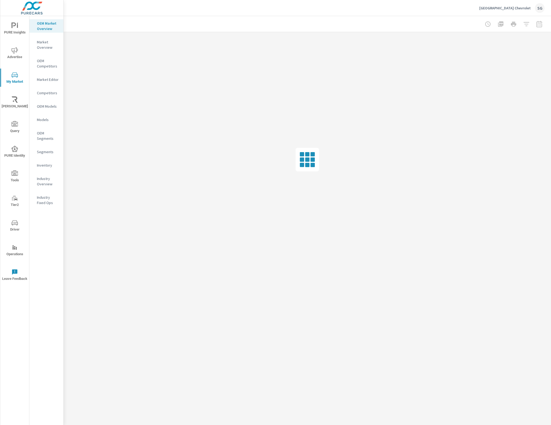
click at [47, 161] on div "Inventory" at bounding box center [46, 165] width 34 height 8
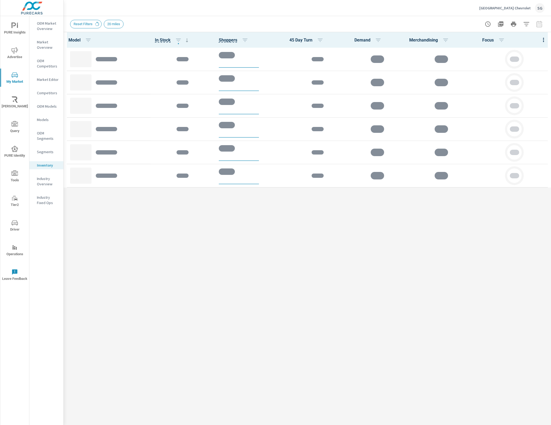
click at [544, 38] on div at bounding box center [543, 40] width 15 height 16
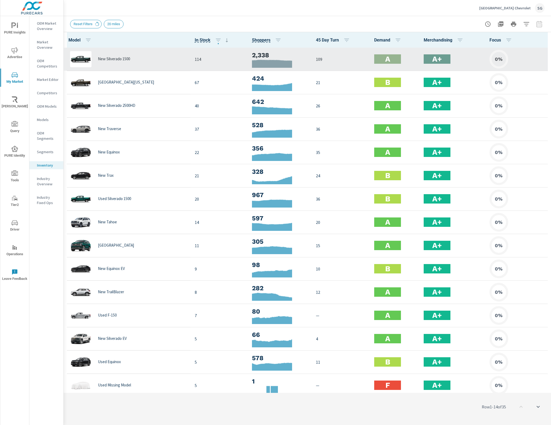
scroll to position [0, 0]
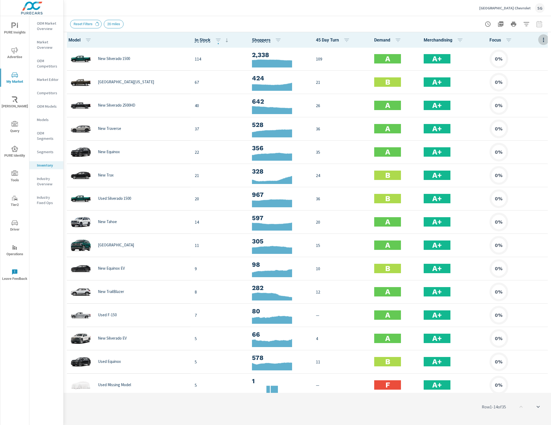
click at [541, 41] on icon "button" at bounding box center [544, 40] width 6 height 6
click at [527, 87] on div "Inventory" at bounding box center [526, 91] width 42 height 10
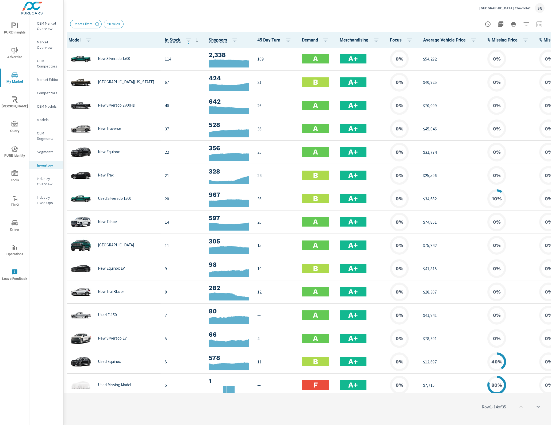
click at [551, 39] on icon "button" at bounding box center [559, 40] width 6 height 6
click at [524, 100] on span "Market Comparison" at bounding box center [526, 100] width 34 height 5
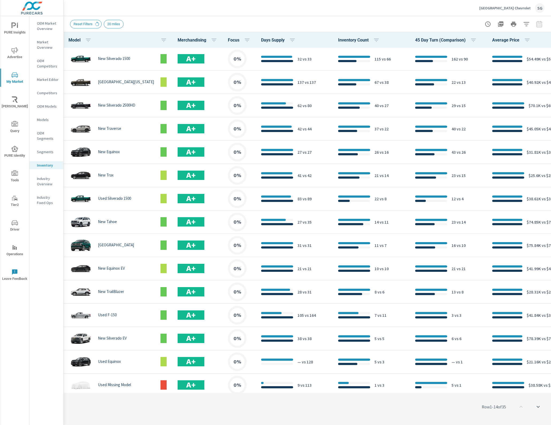
scroll to position [0, 165]
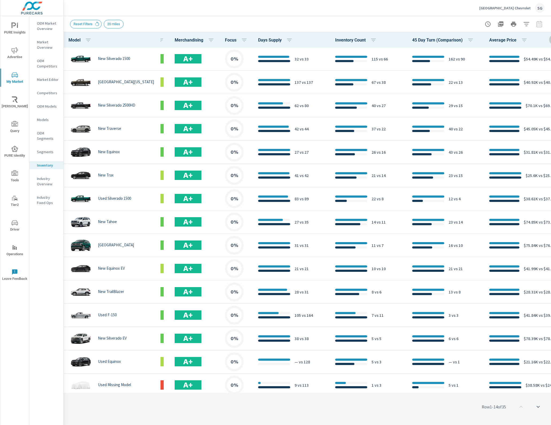
click at [551, 38] on icon "button" at bounding box center [555, 40] width 6 height 6
click at [530, 101] on span "Market Comparison" at bounding box center [526, 100] width 34 height 5
click at [526, 25] on icon "button" at bounding box center [526, 24] width 6 height 6
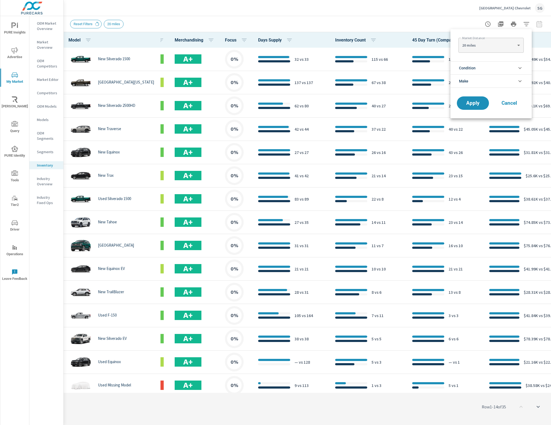
drag, startPoint x: 497, startPoint y: 66, endPoint x: 494, endPoint y: 67, distance: 3.2
click at [497, 66] on li "Condition" at bounding box center [491, 67] width 81 height 13
drag, startPoint x: 474, startPoint y: 65, endPoint x: 474, endPoint y: 69, distance: 3.5
click at [474, 66] on span "Condition" at bounding box center [467, 68] width 17 height 13
click at [473, 67] on span "Condition" at bounding box center [467, 68] width 17 height 13
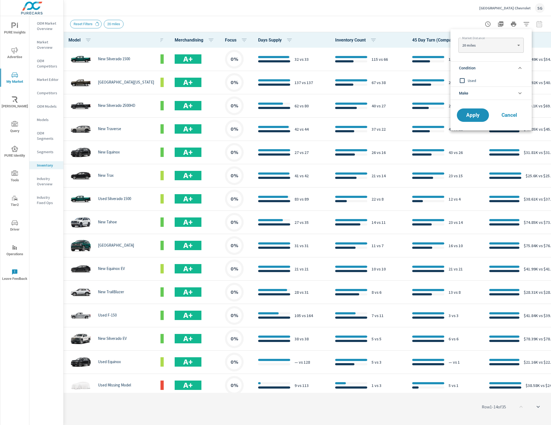
click at [459, 92] on span "Make" at bounding box center [463, 93] width 9 height 13
click at [460, 92] on span "Make" at bounding box center [463, 93] width 9 height 13
click at [526, 24] on div at bounding box center [275, 212] width 551 height 425
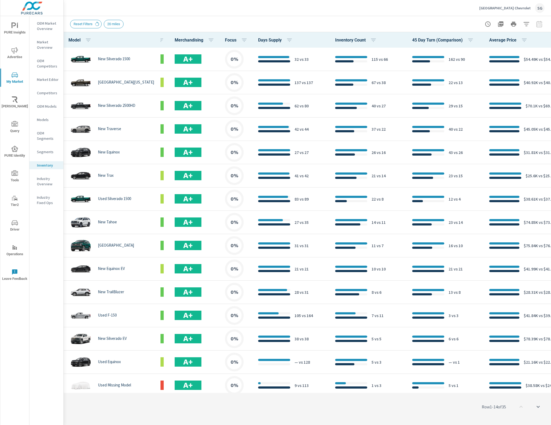
drag, startPoint x: 339, startPoint y: 391, endPoint x: 246, endPoint y: 393, distance: 93.1
click at [246, 393] on div "Row 1 - 14 of 35" at bounding box center [308, 406] width 488 height 32
